Goal: Information Seeking & Learning: Learn about a topic

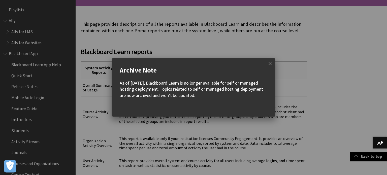
scroll to position [786, 0]
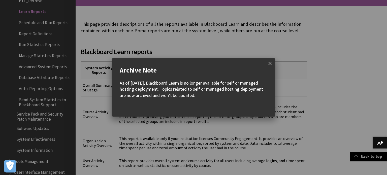
click at [267, 62] on span at bounding box center [270, 63] width 11 height 11
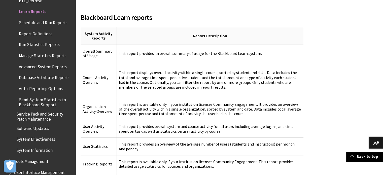
scroll to position [134, 0]
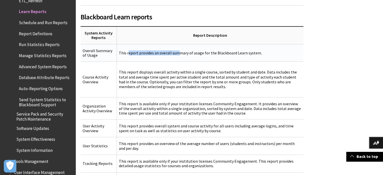
drag, startPoint x: 128, startPoint y: 53, endPoint x: 180, endPoint y: 50, distance: 52.5
click at [180, 50] on td "This report provides an overall summary of usage for the Blackboard Learn syste…" at bounding box center [210, 53] width 187 height 18
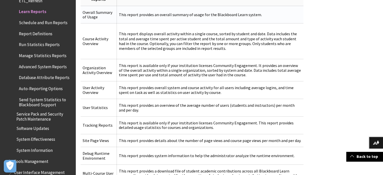
scroll to position [173, 0]
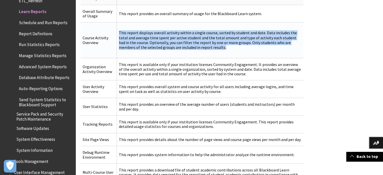
drag, startPoint x: 118, startPoint y: 31, endPoint x: 203, endPoint y: 48, distance: 86.7
click at [203, 48] on p "This report displays overall activity within a single course, sorted by student…" at bounding box center [210, 39] width 183 height 19
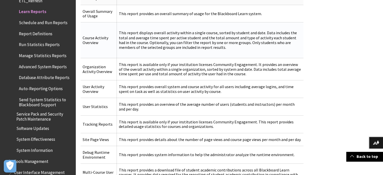
click at [201, 49] on p "This report displays overall activity within a single course, sorted by student…" at bounding box center [210, 39] width 183 height 19
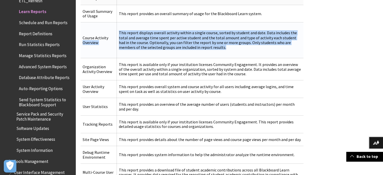
drag, startPoint x: 201, startPoint y: 49, endPoint x: 113, endPoint y: 27, distance: 90.5
click at [113, 27] on tr "Course Activity Overview This report displays overall activity within a single …" at bounding box center [192, 40] width 223 height 36
click at [163, 30] on td "This report displays overall activity within a single course, sorted by student…" at bounding box center [210, 40] width 187 height 36
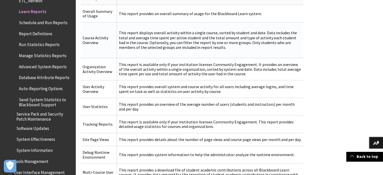
drag, startPoint x: 212, startPoint y: 35, endPoint x: 254, endPoint y: 29, distance: 42.5
click at [254, 29] on td "This report displays overall activity within a single course, sorted by student…" at bounding box center [210, 40] width 187 height 36
drag, startPoint x: 254, startPoint y: 32, endPoint x: 263, endPoint y: 32, distance: 9.1
click at [263, 32] on p "This report displays overall activity within a single course, sorted by student…" at bounding box center [210, 39] width 183 height 19
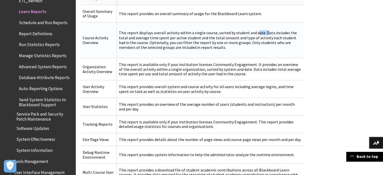
click at [263, 32] on p "This report displays overall activity within a single course, sorted by student…" at bounding box center [210, 39] width 183 height 19
drag, startPoint x: 263, startPoint y: 32, endPoint x: 185, endPoint y: 29, distance: 77.9
click at [185, 29] on td "This report displays overall activity within a single course, sorted by student…" at bounding box center [210, 40] width 187 height 36
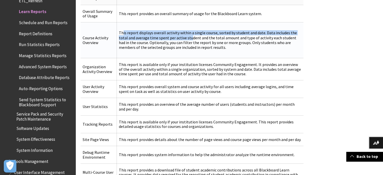
drag, startPoint x: 122, startPoint y: 34, endPoint x: 180, endPoint y: 39, distance: 58.5
click at [180, 39] on p "This report displays overall activity within a single course, sorted by student…" at bounding box center [210, 39] width 183 height 19
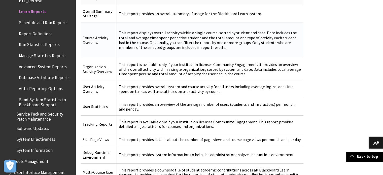
click at [194, 42] on p "This report displays overall activity within a single course, sorted by student…" at bounding box center [210, 39] width 183 height 19
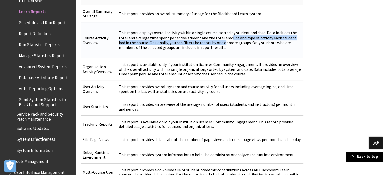
drag, startPoint x: 205, startPoint y: 41, endPoint x: 220, endPoint y: 40, distance: 15.1
click at [220, 40] on p "This report displays overall activity within a single course, sorted by student…" at bounding box center [210, 39] width 183 height 19
click at [234, 38] on p "This report displays overall activity within a single course, sorted by student…" at bounding box center [210, 39] width 183 height 19
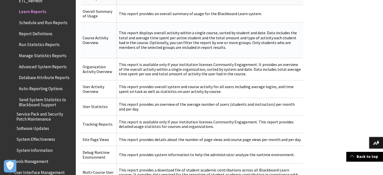
click at [203, 51] on td "This report displays overall activity within a single course, sorted by student…" at bounding box center [210, 40] width 187 height 36
drag, startPoint x: 106, startPoint y: 42, endPoint x: 80, endPoint y: 39, distance: 26.0
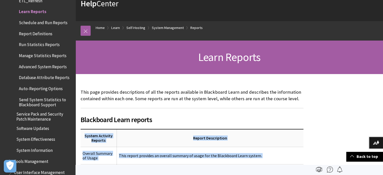
scroll to position [27, 0]
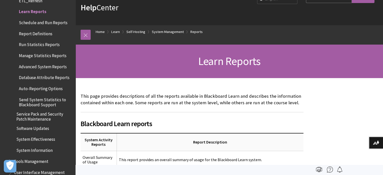
click at [137, 106] on p "This page provides descriptions of all the reports available in Blackboard Lear…" at bounding box center [192, 99] width 223 height 13
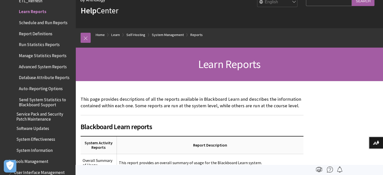
scroll to position [24, 0]
